Goal: Task Accomplishment & Management: Use online tool/utility

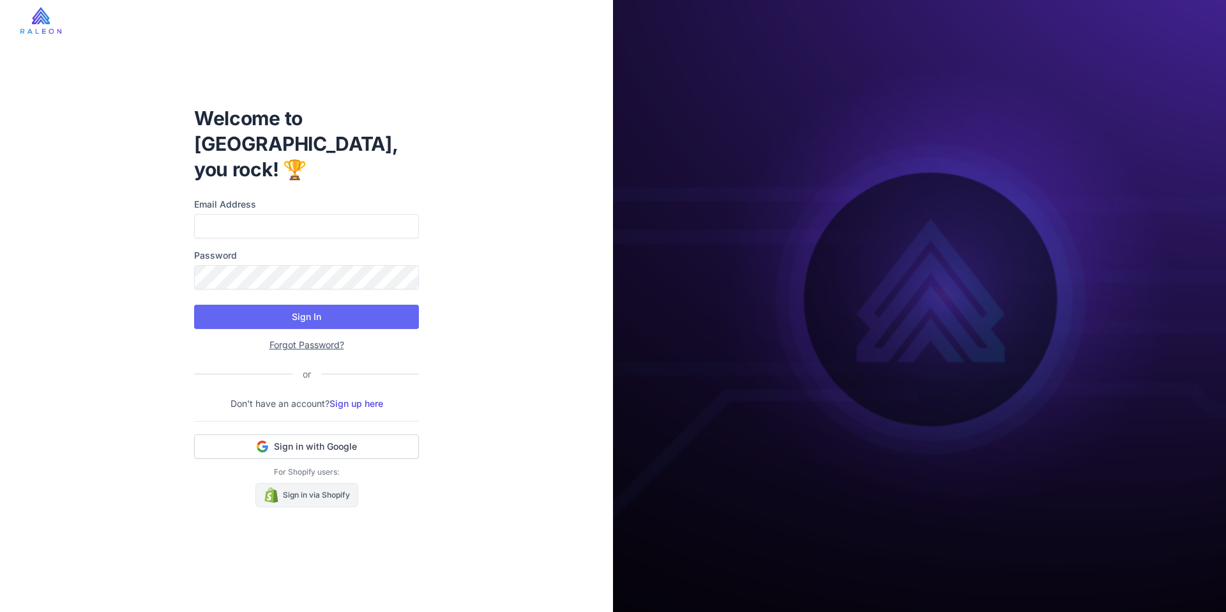
click at [308, 483] on link "Sign in via Shopify" at bounding box center [306, 495] width 103 height 24
